Goal: Task Accomplishment & Management: Use online tool/utility

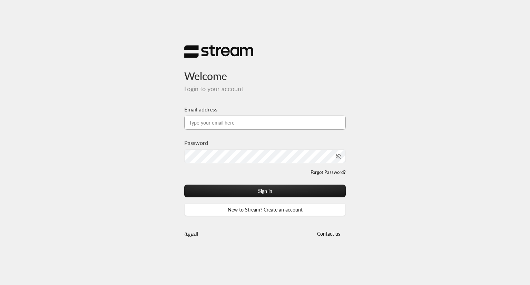
click at [217, 120] on input "Email address" at bounding box center [264, 123] width 161 height 14
type input "[EMAIL_ADDRESS][DOMAIN_NAME]"
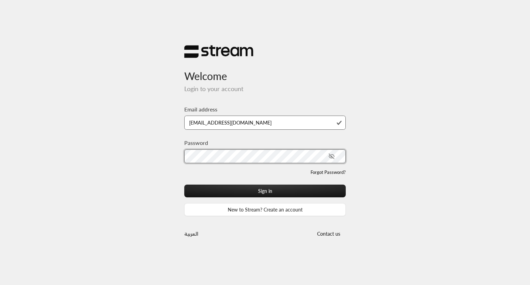
click at [184, 185] on button "Sign in" at bounding box center [264, 191] width 161 height 13
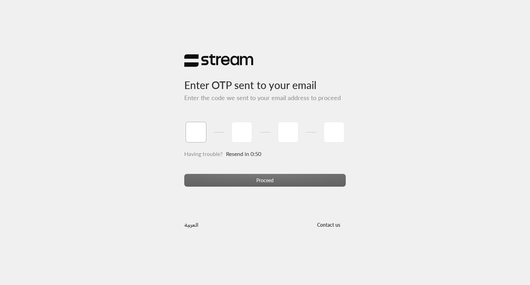
type input "8"
type input "2"
type input "0"
type input "1"
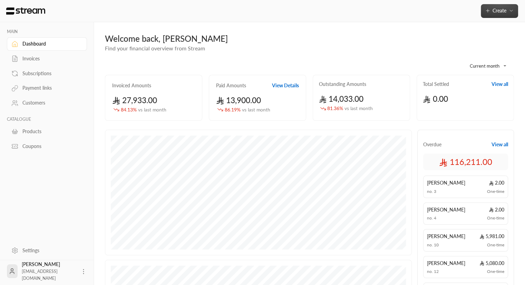
click at [491, 9] on span "Create" at bounding box center [499, 11] width 29 height 6
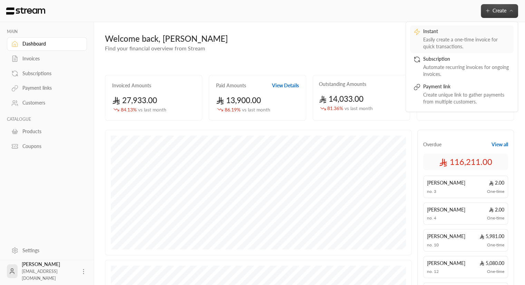
click at [446, 40] on div "Easily create a one-time invoice for quick transactions." at bounding box center [466, 43] width 87 height 14
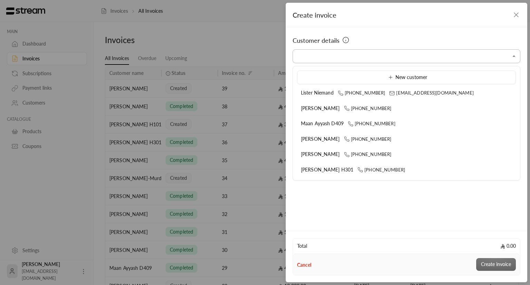
click at [384, 52] on input "Select customer" at bounding box center [406, 56] width 228 height 12
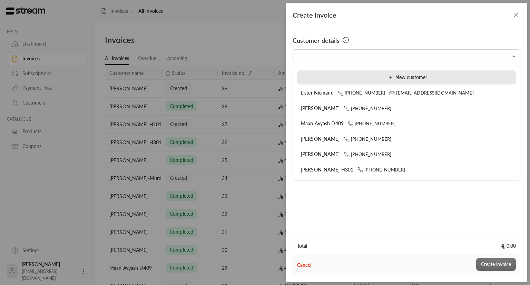
click at [379, 78] on div "New customer" at bounding box center [406, 77] width 211 height 7
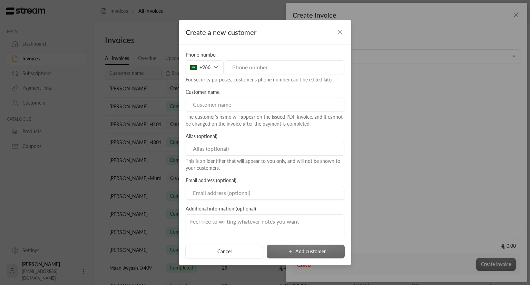
click at [263, 65] on input "tel" at bounding box center [284, 67] width 119 height 14
click at [215, 68] on div "+966" at bounding box center [205, 67] width 38 height 14
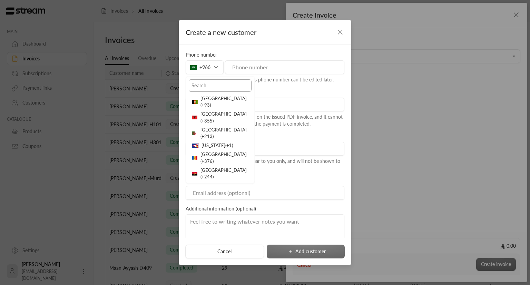
click at [214, 81] on input "text" at bounding box center [220, 85] width 63 height 12
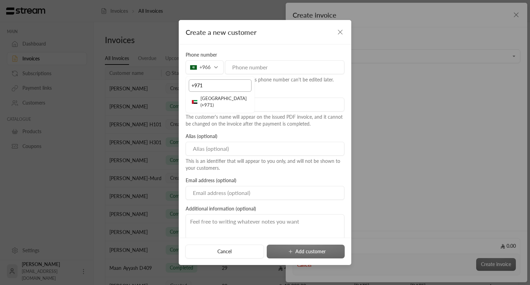
type input "+971"
click at [214, 95] on li "[GEOGRAPHIC_DATA] ( +971 )" at bounding box center [220, 102] width 63 height 16
paste input "[PHONE_NUMBER]"
click at [254, 67] on input "tel" at bounding box center [284, 67] width 119 height 14
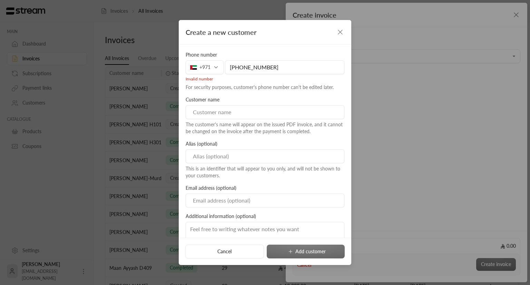
click at [241, 69] on input "[PHONE_NUMBER]" at bounding box center [284, 67] width 119 height 14
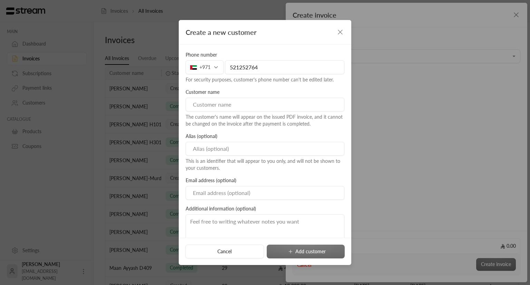
type input "521252764"
click at [237, 103] on input at bounding box center [265, 105] width 159 height 14
paste input "[PERSON_NAME]"
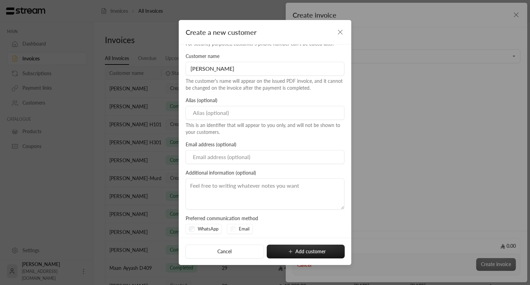
scroll to position [39, 0]
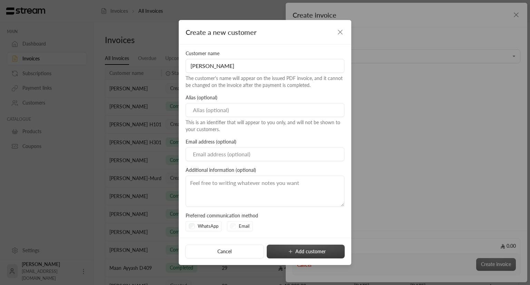
type input "[PERSON_NAME]"
click at [290, 249] on icon "submit" at bounding box center [291, 252] width 6 height 6
type input "**********"
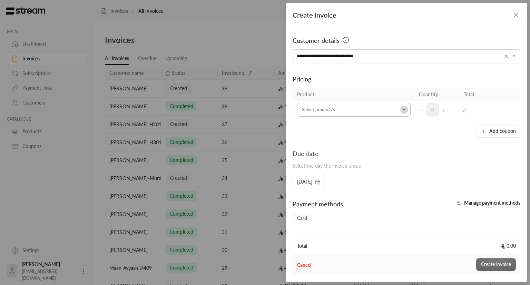
click at [401, 110] on icon "Open" at bounding box center [404, 109] width 7 height 7
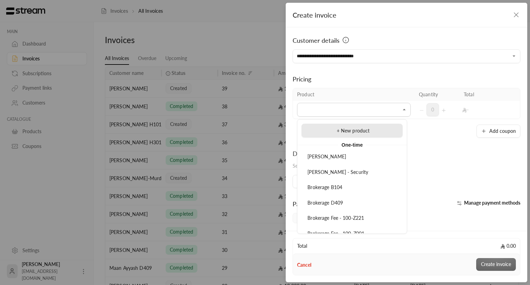
click at [377, 126] on li "+ New product" at bounding box center [351, 131] width 101 height 14
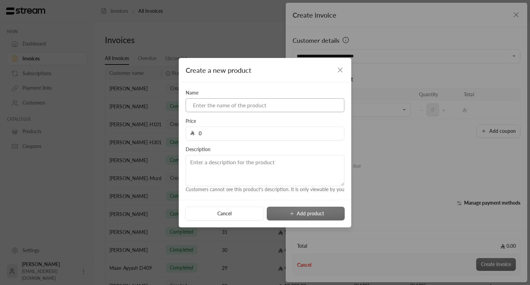
click at [275, 108] on input at bounding box center [265, 105] width 159 height 14
type input "S"
type input "Brokerage + Security Deposit"
click at [248, 130] on input "0" at bounding box center [267, 133] width 145 height 13
click at [211, 127] on input "0" at bounding box center [267, 133] width 145 height 13
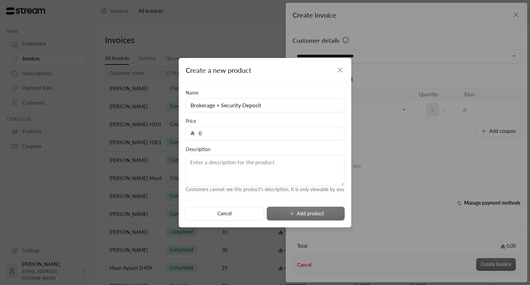
click at [211, 127] on input "0" at bounding box center [267, 133] width 145 height 13
type input "15550"
click at [296, 212] on button "Add product" at bounding box center [306, 214] width 78 height 14
type input "0"
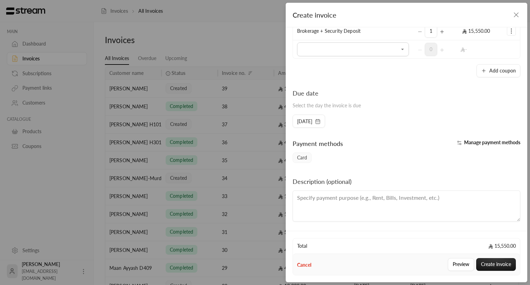
scroll to position [79, 0]
click at [495, 263] on button "Create invoice" at bounding box center [496, 264] width 40 height 13
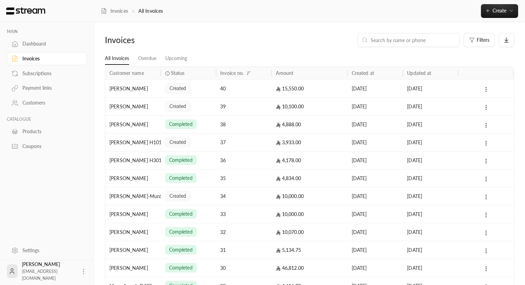
click at [482, 90] on button at bounding box center [486, 89] width 8 height 8
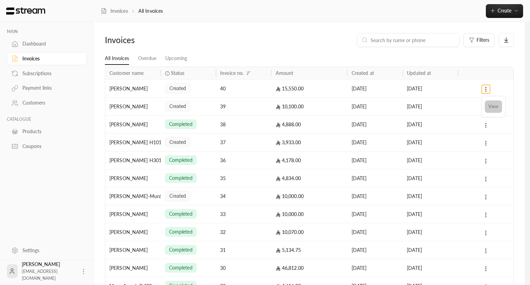
click at [494, 103] on li "View" at bounding box center [493, 106] width 17 height 12
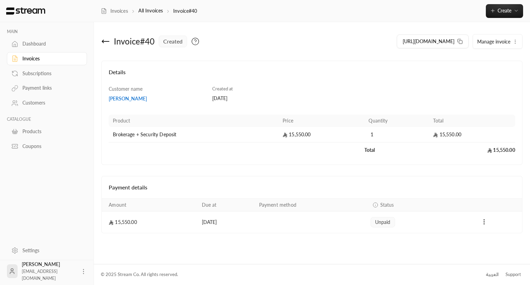
click at [501, 41] on span "Manage invoice" at bounding box center [493, 42] width 33 height 6
click at [451, 67] on div "Details Customer name [PERSON_NAME] Created at [DATE] Product Price Quantity To…" at bounding box center [311, 113] width 421 height 104
